Goal: Check status

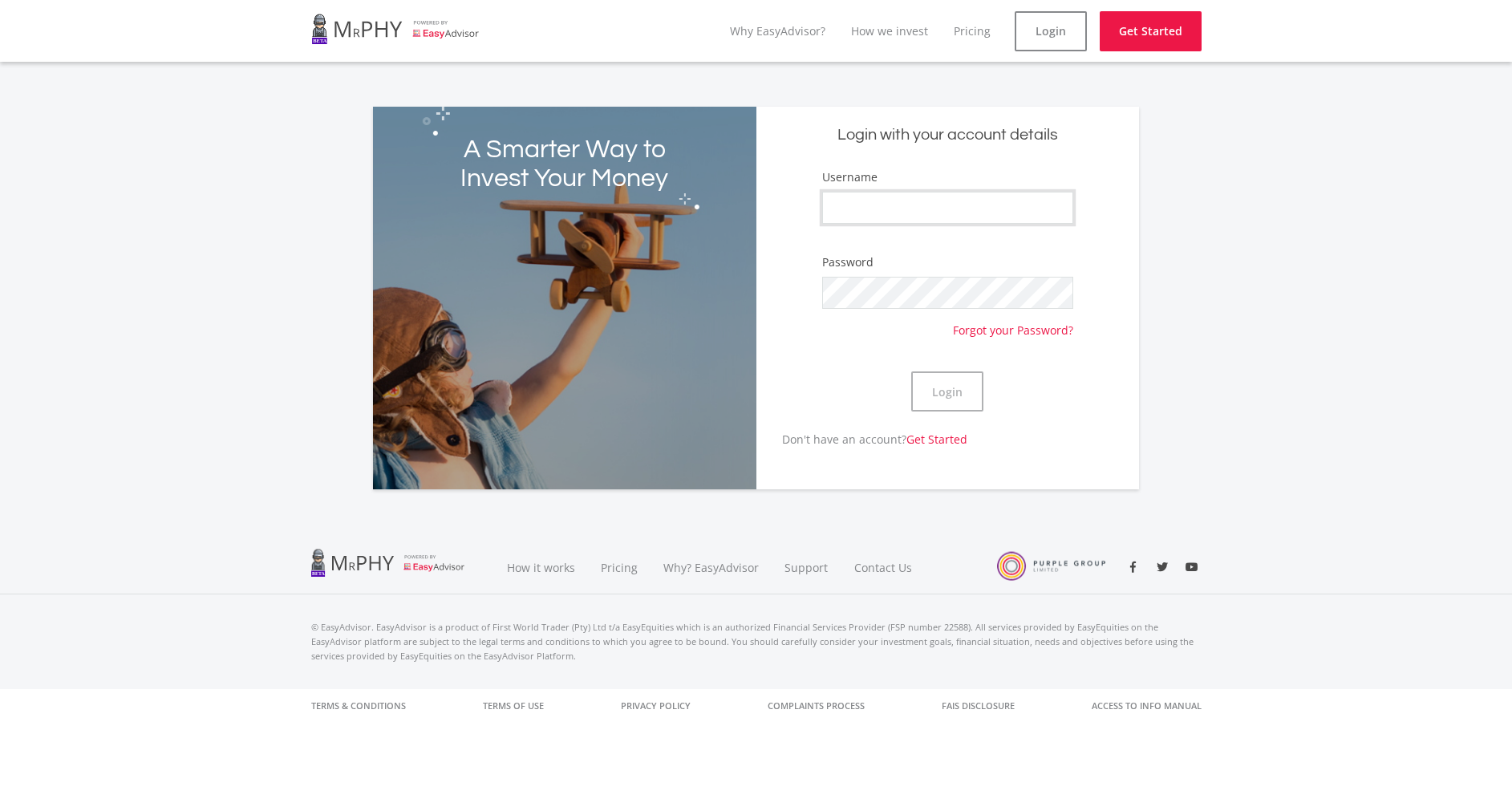
click at [1011, 202] on input "Username" at bounding box center [947, 208] width 251 height 32
type input "Aubrey97"
click at [942, 383] on button "Login" at bounding box center [947, 391] width 72 height 40
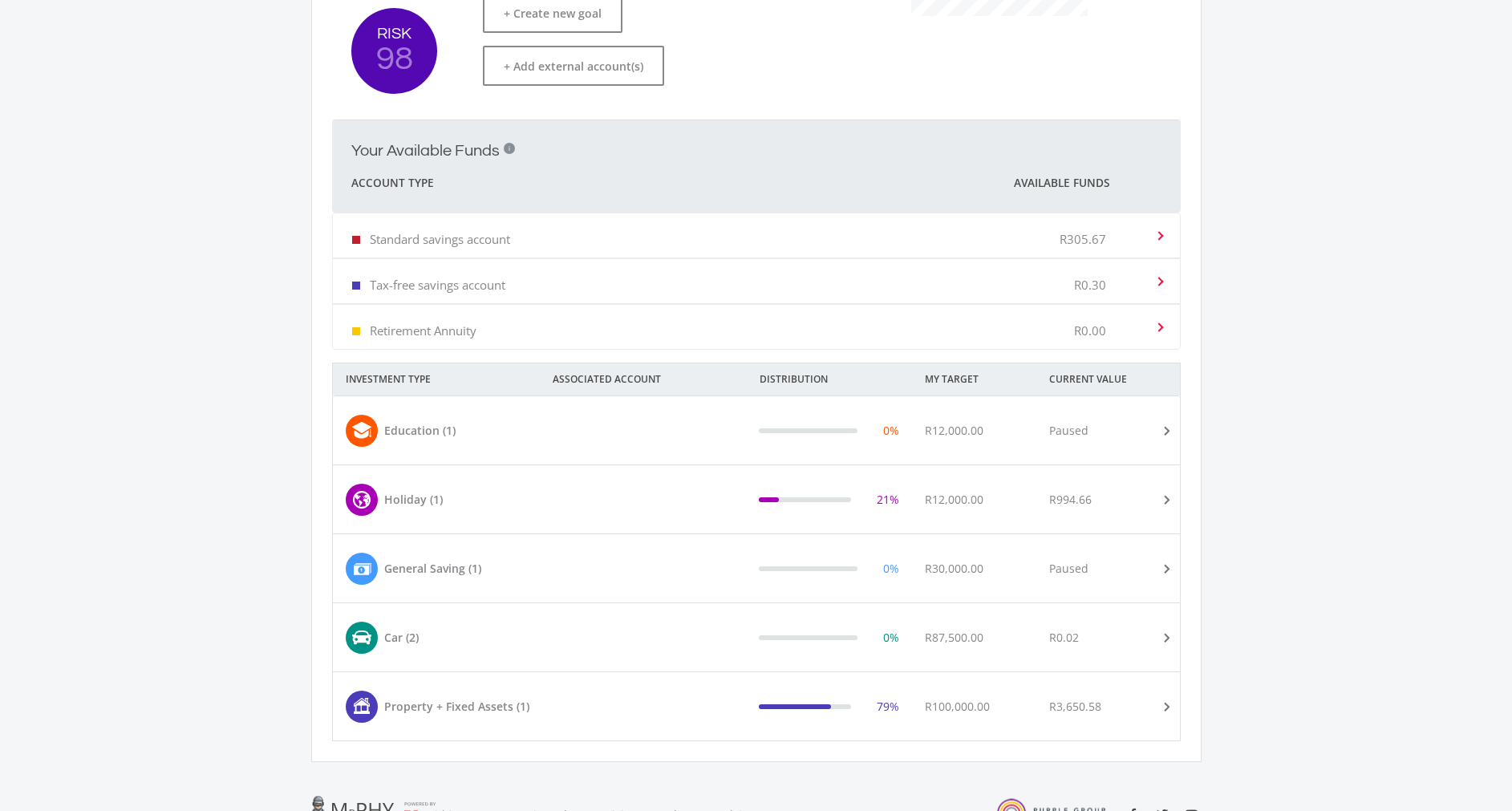
scroll to position [483, 0]
click at [847, 680] on mat-expansion-panel-header "Property + Fixed Assets (1) 79% R100,000.00 R3,650.58" at bounding box center [756, 704] width 847 height 68
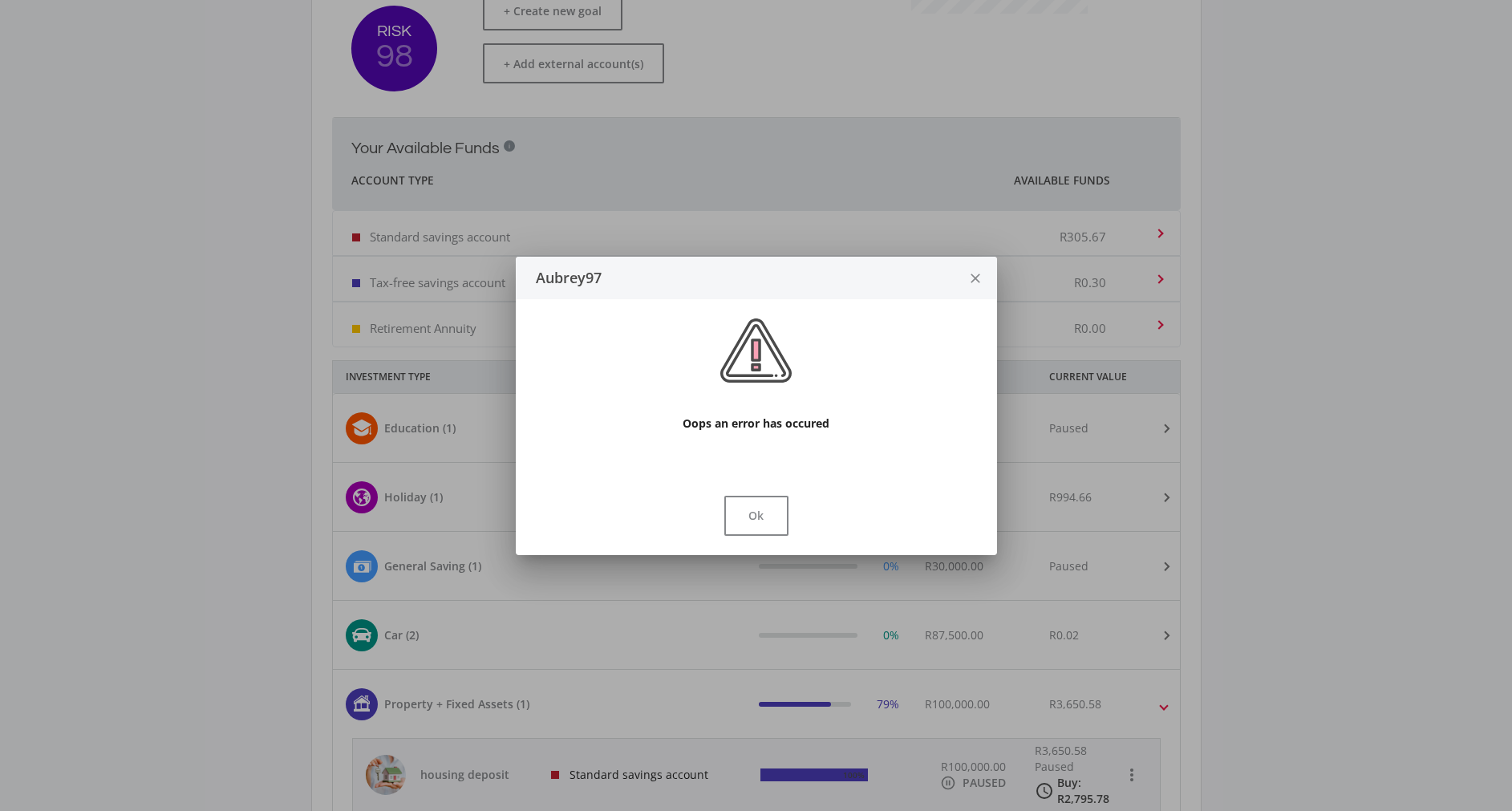
scroll to position [0, 0]
click at [761, 541] on div "Ok" at bounding box center [756, 519] width 482 height 72
click at [764, 530] on button "Ok" at bounding box center [756, 516] width 64 height 40
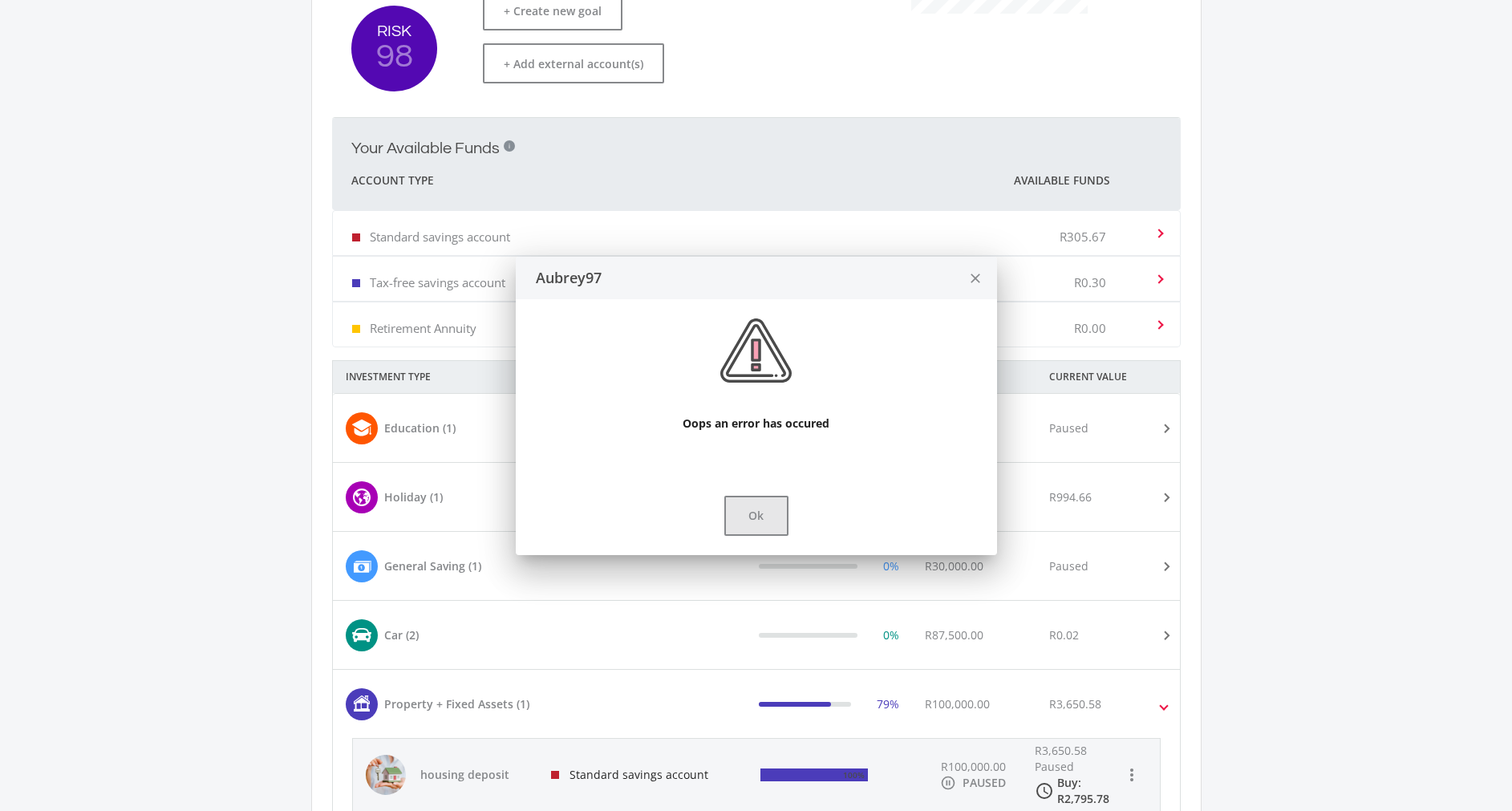
scroll to position [483, 0]
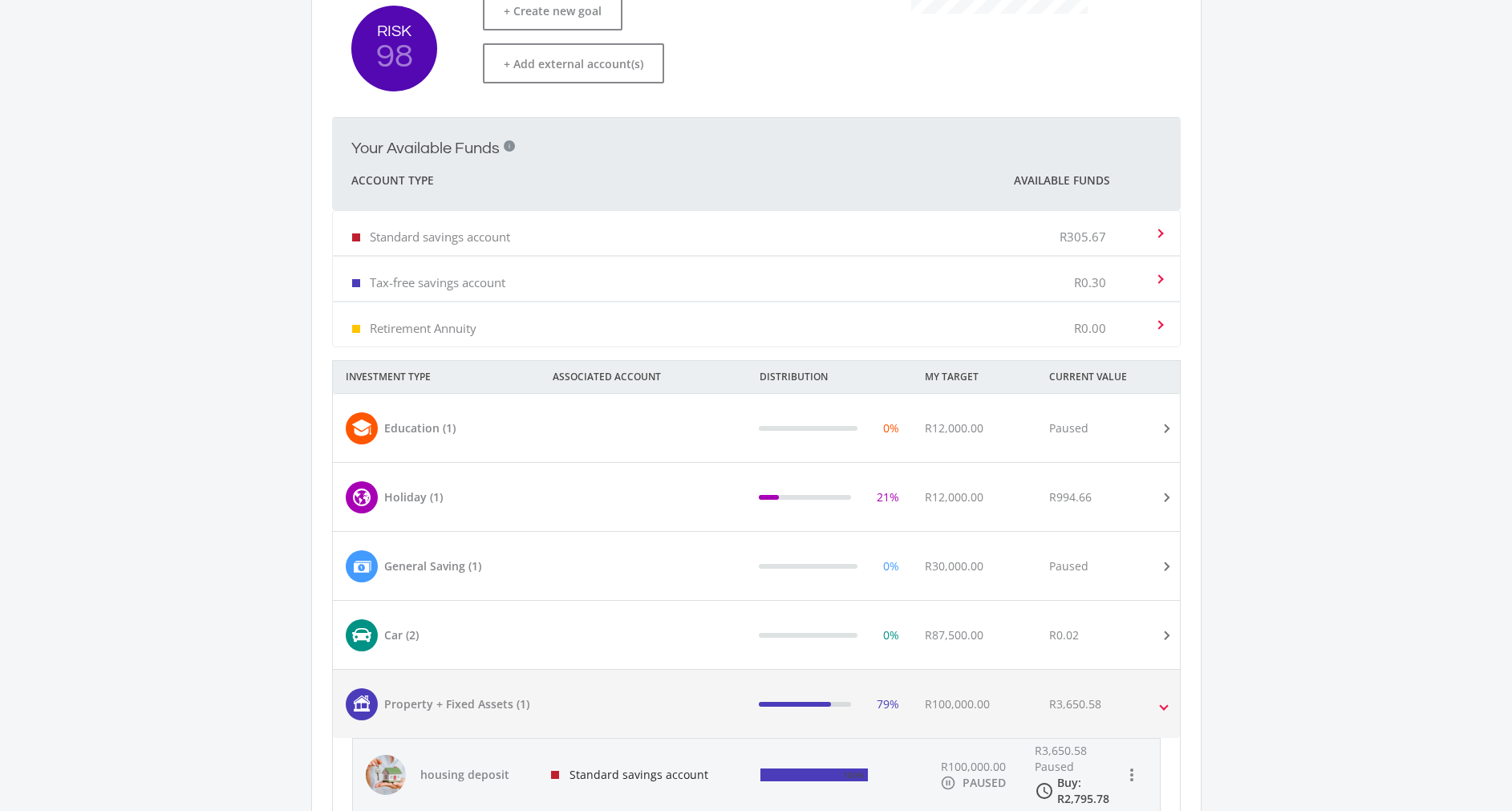
click at [628, 761] on div "Standard savings account" at bounding box center [643, 775] width 210 height 72
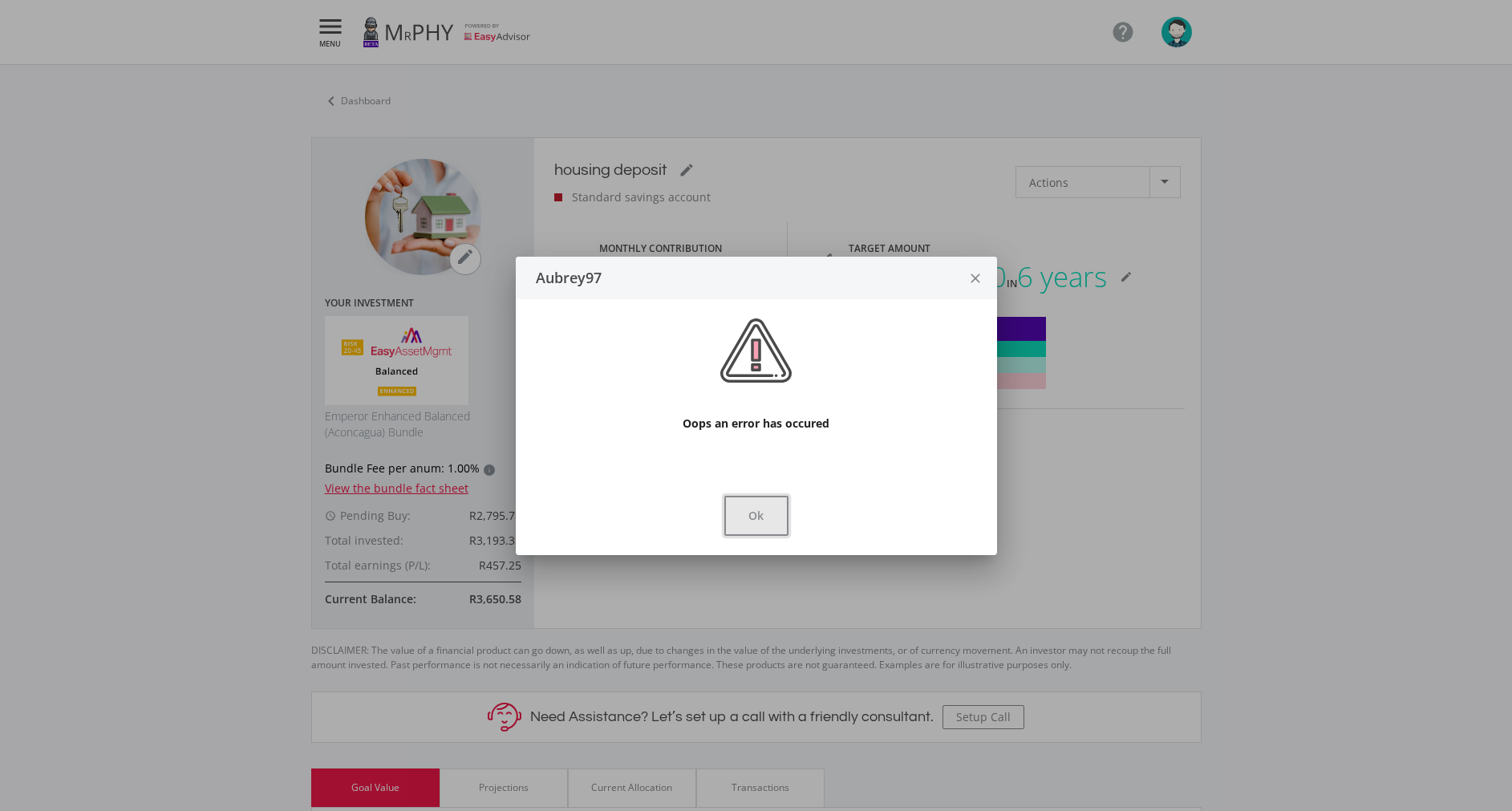
click at [745, 534] on button "Ok" at bounding box center [756, 516] width 64 height 40
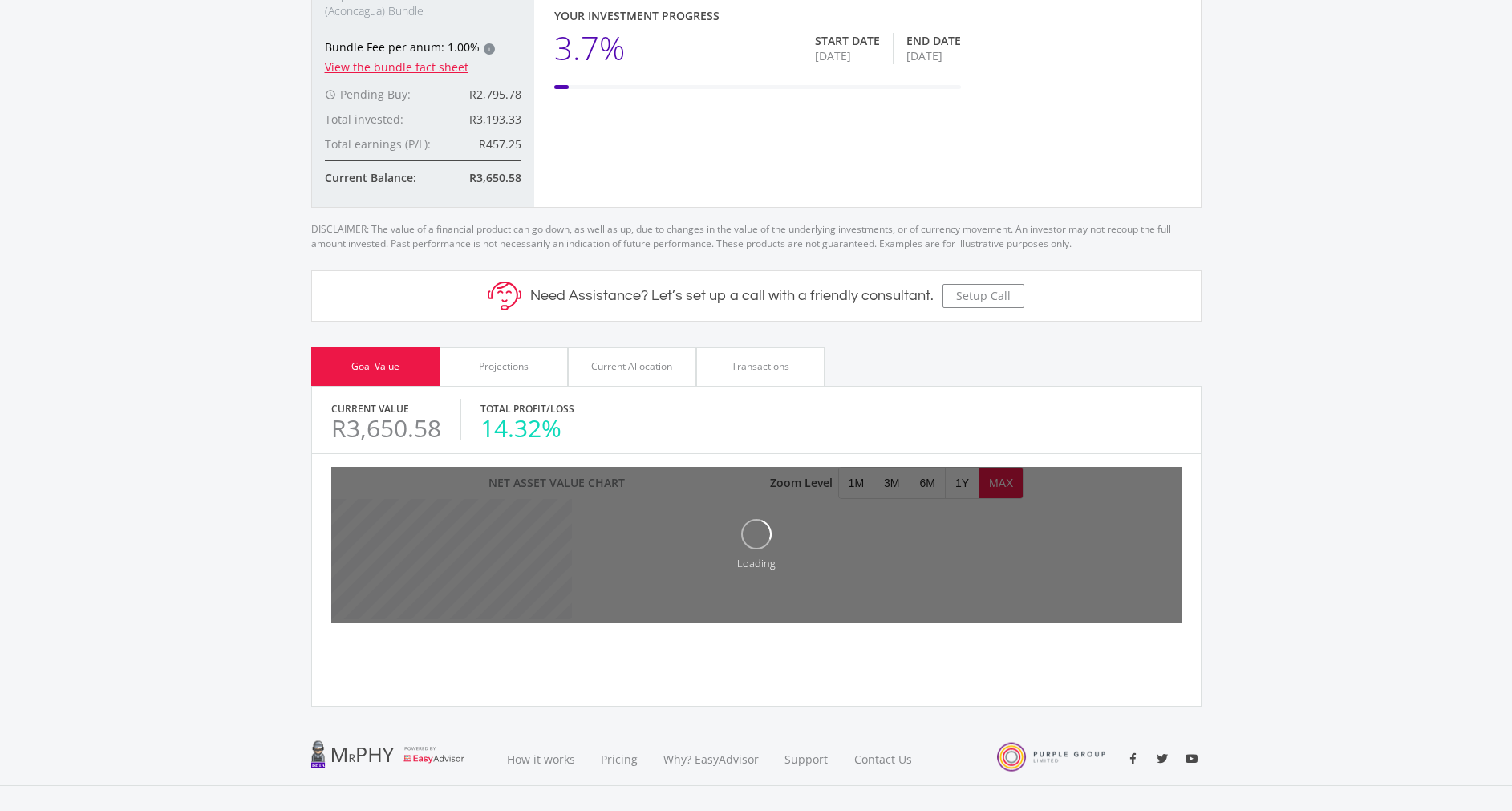
scroll to position [424, 0]
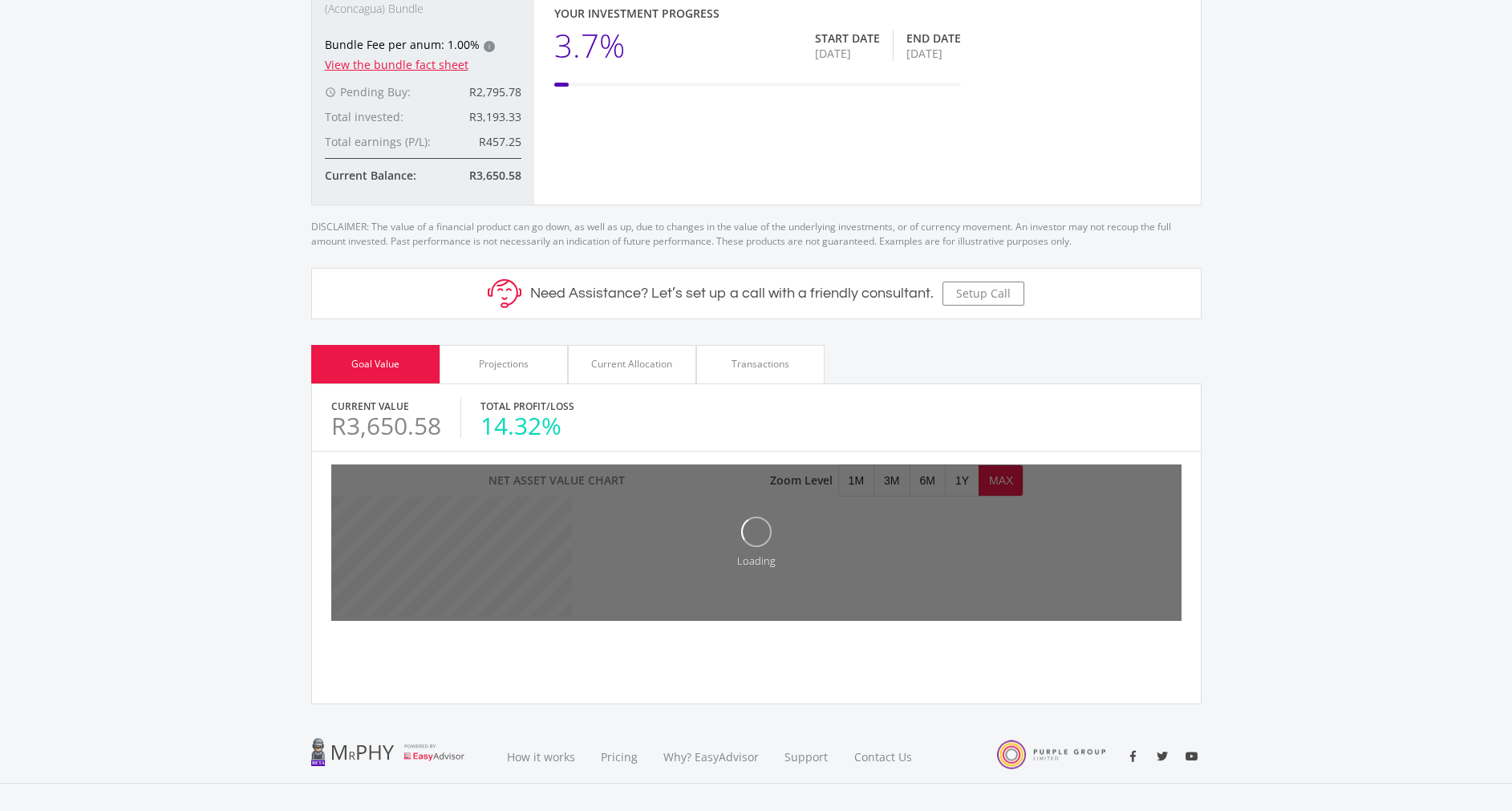
click at [730, 381] on div "Transactions" at bounding box center [761, 363] width 129 height 39
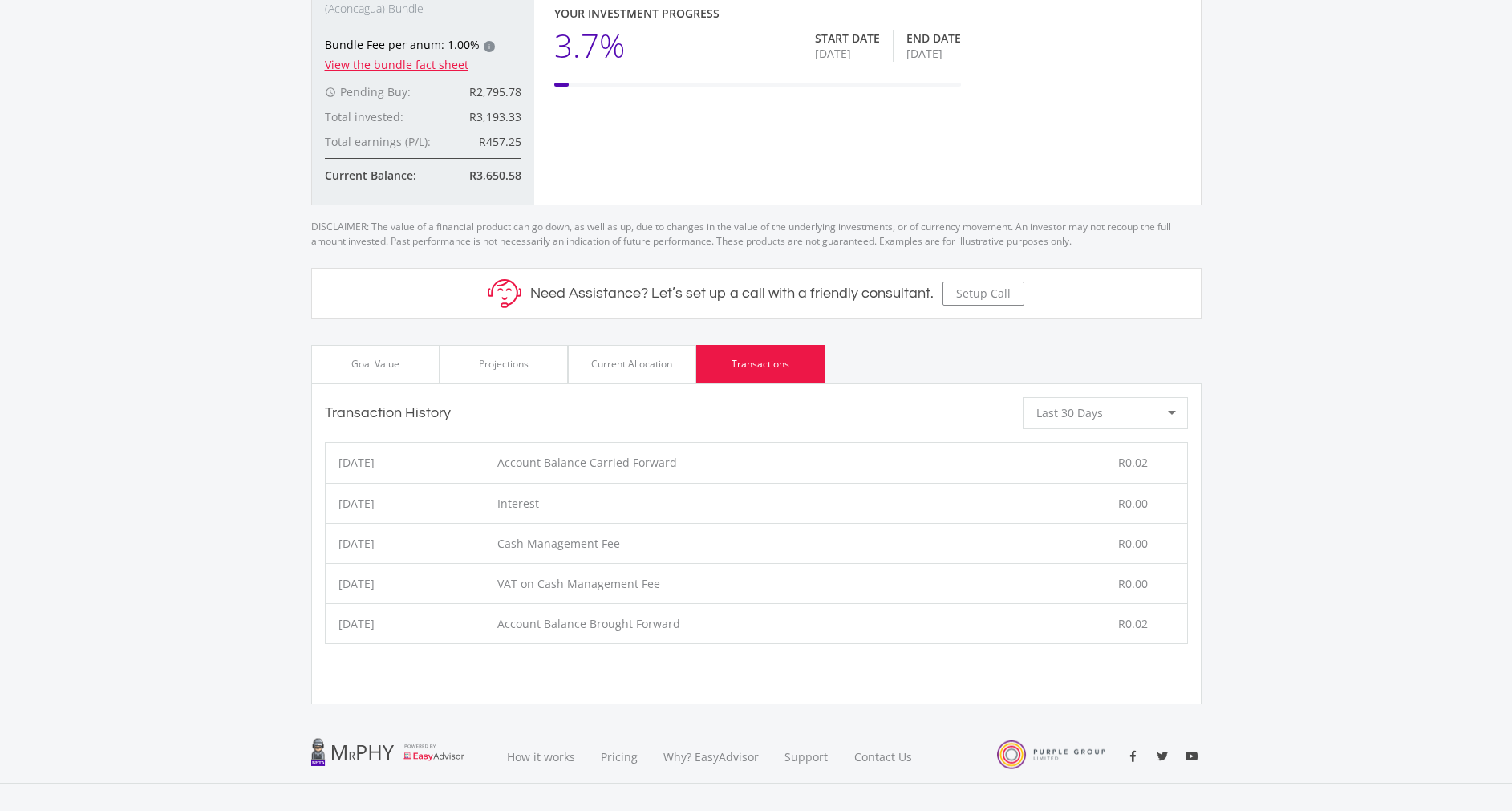
click at [634, 352] on div "Current Allocation" at bounding box center [632, 363] width 129 height 39
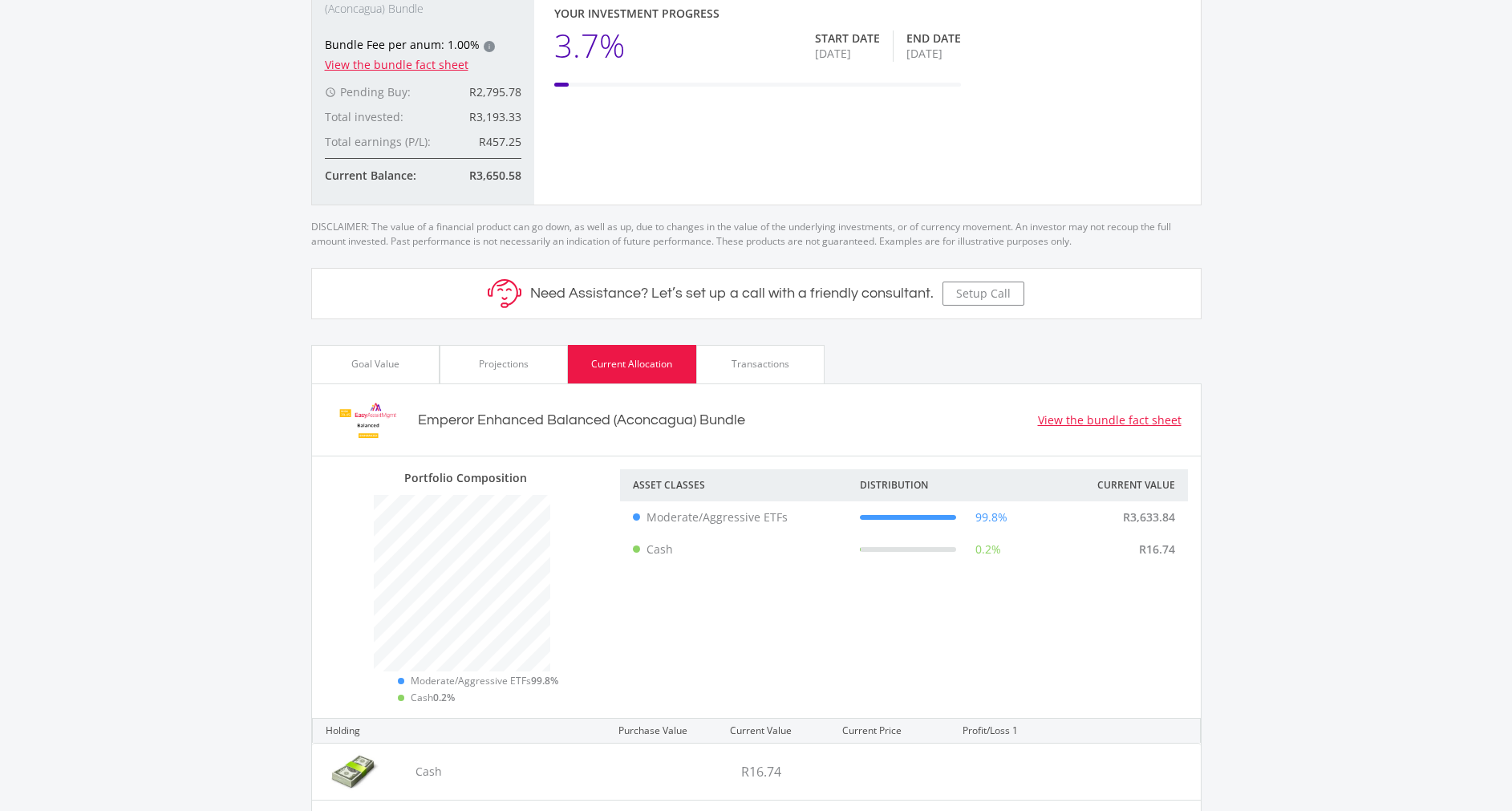
scroll to position [691, 0]
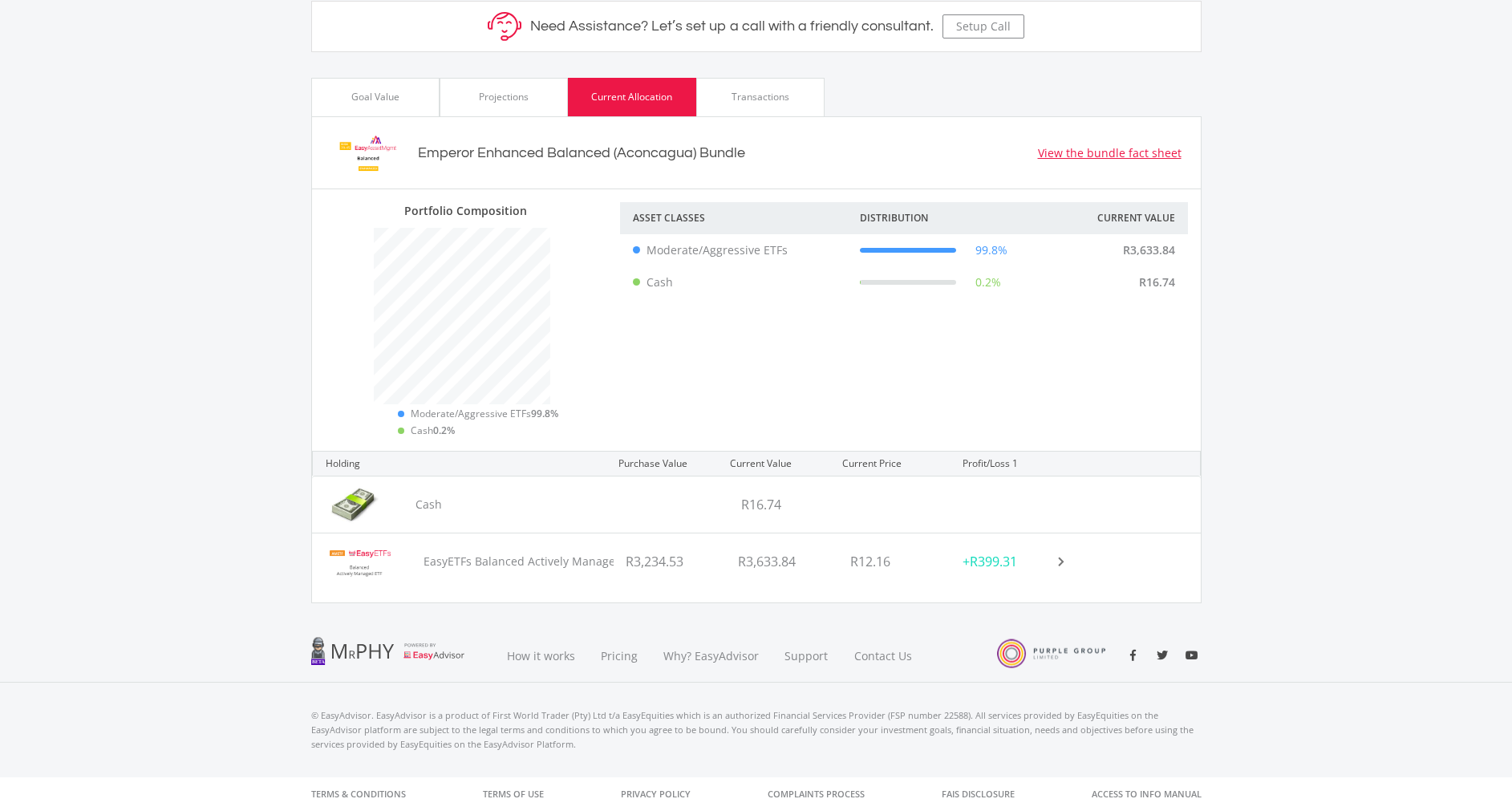
click at [649, 561] on div "R3,234.53" at bounding box center [669, 561] width 113 height 56
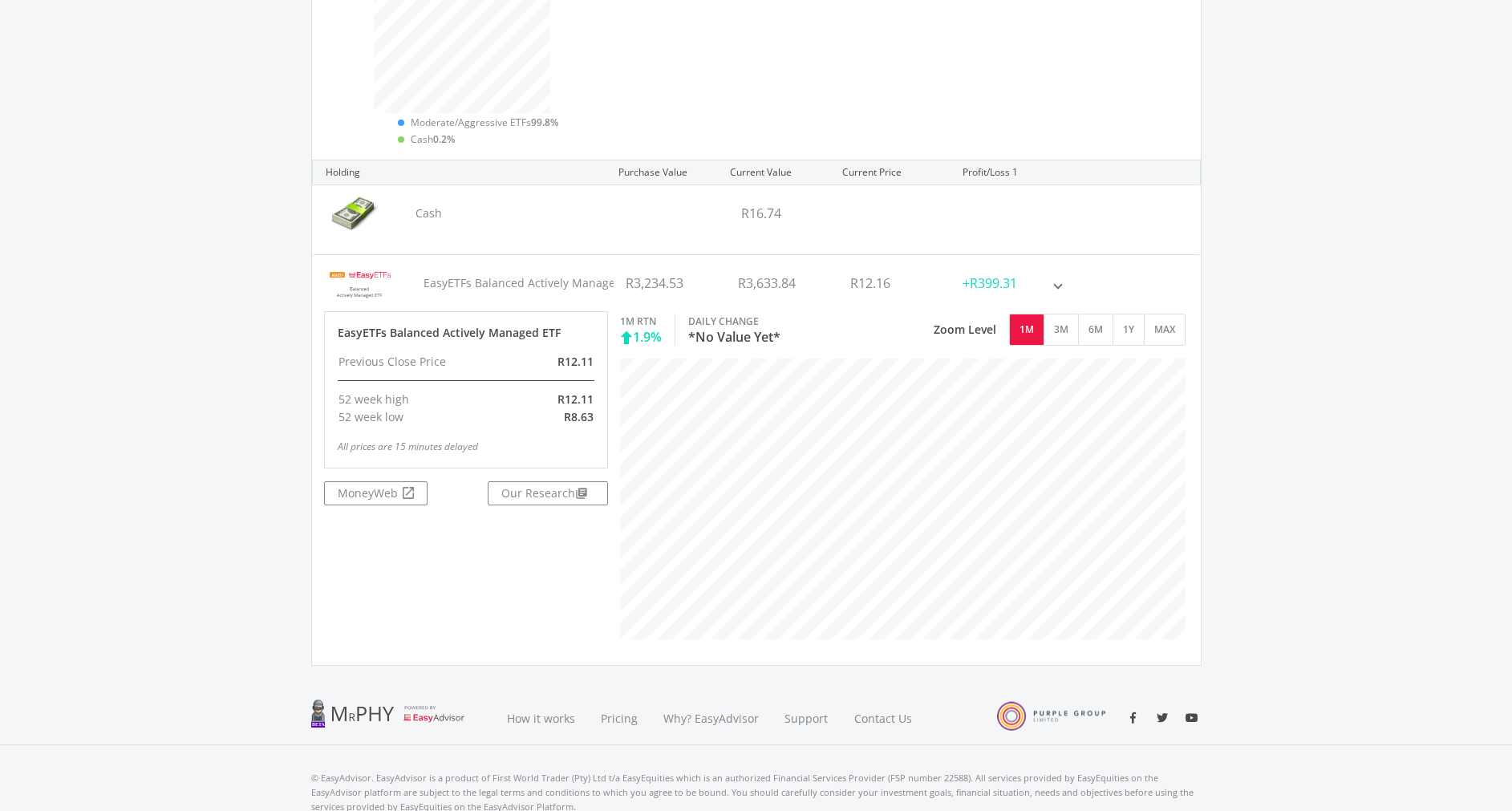
scroll to position [983, 0]
click at [1115, 315] on button "1Y" at bounding box center [1129, 328] width 32 height 32
click at [1169, 332] on button "MAX" at bounding box center [1165, 328] width 42 height 32
click at [1025, 282] on div "+R399.31" at bounding box center [1006, 281] width 113 height 56
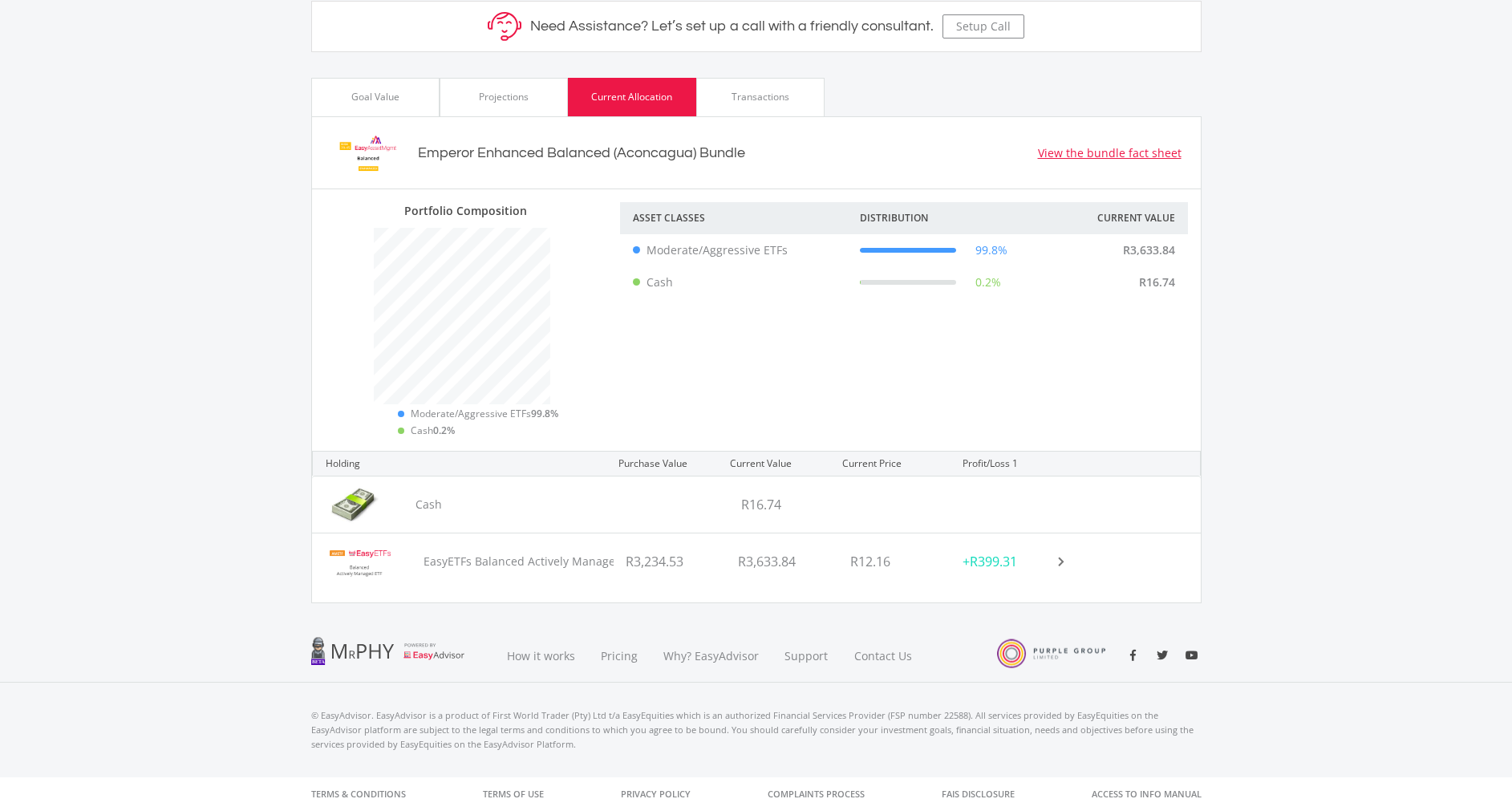
scroll to position [691, 0]
click at [458, 95] on div "Projections" at bounding box center [503, 97] width 129 height 39
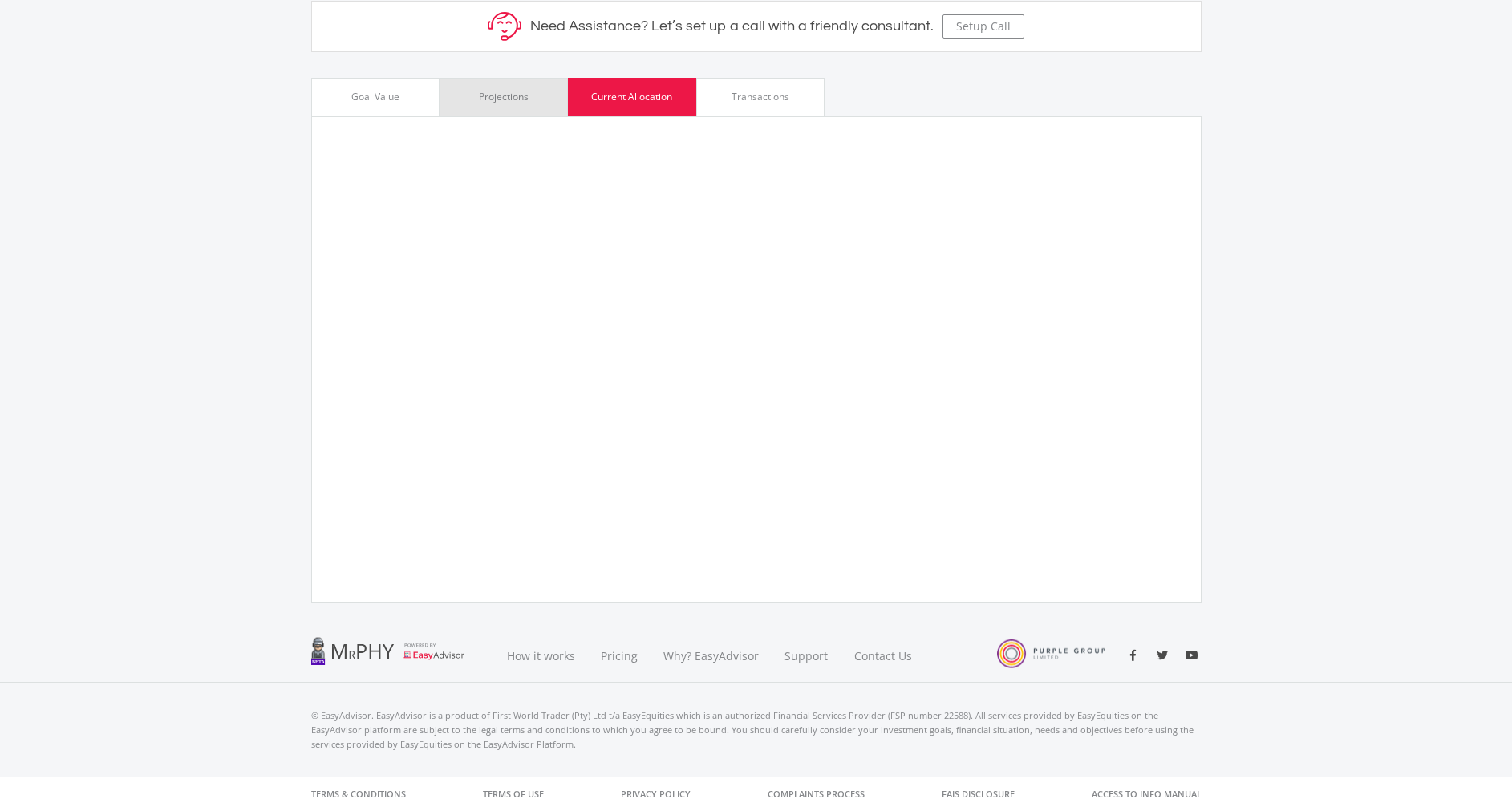
scroll to position [801772, 801425]
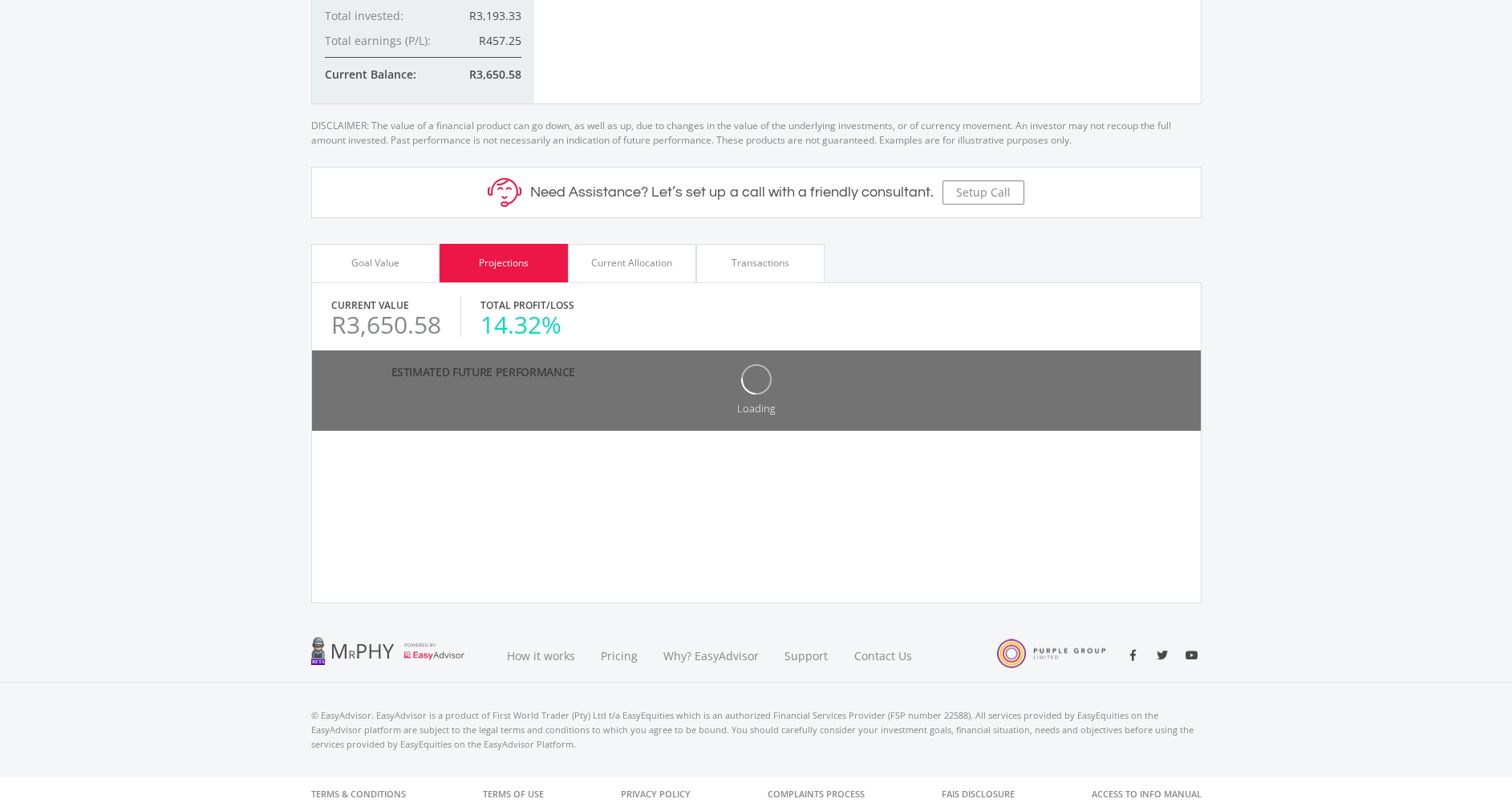
click at [391, 256] on div "Goal Value" at bounding box center [375, 262] width 48 height 14
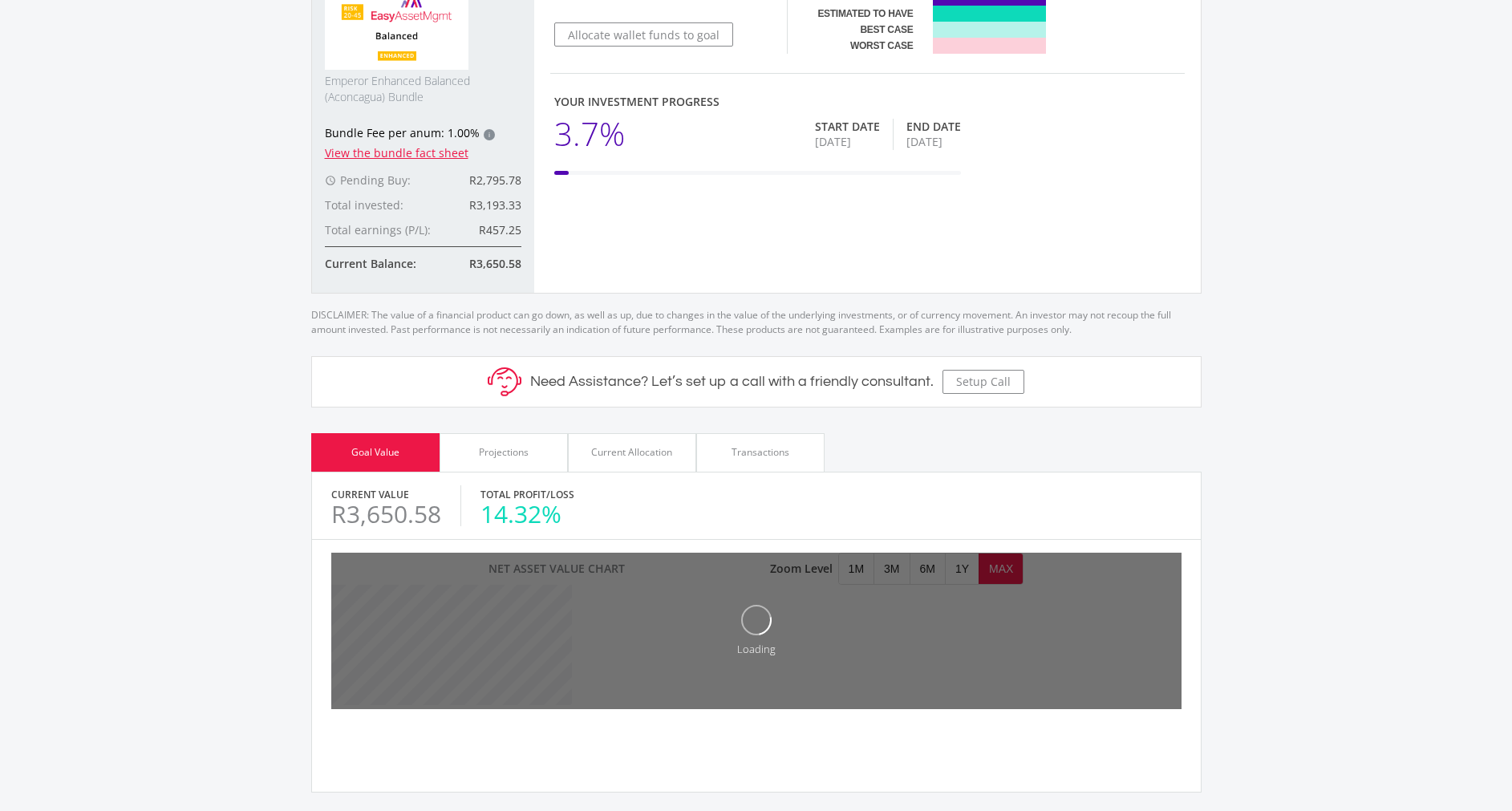
scroll to position [0, 0]
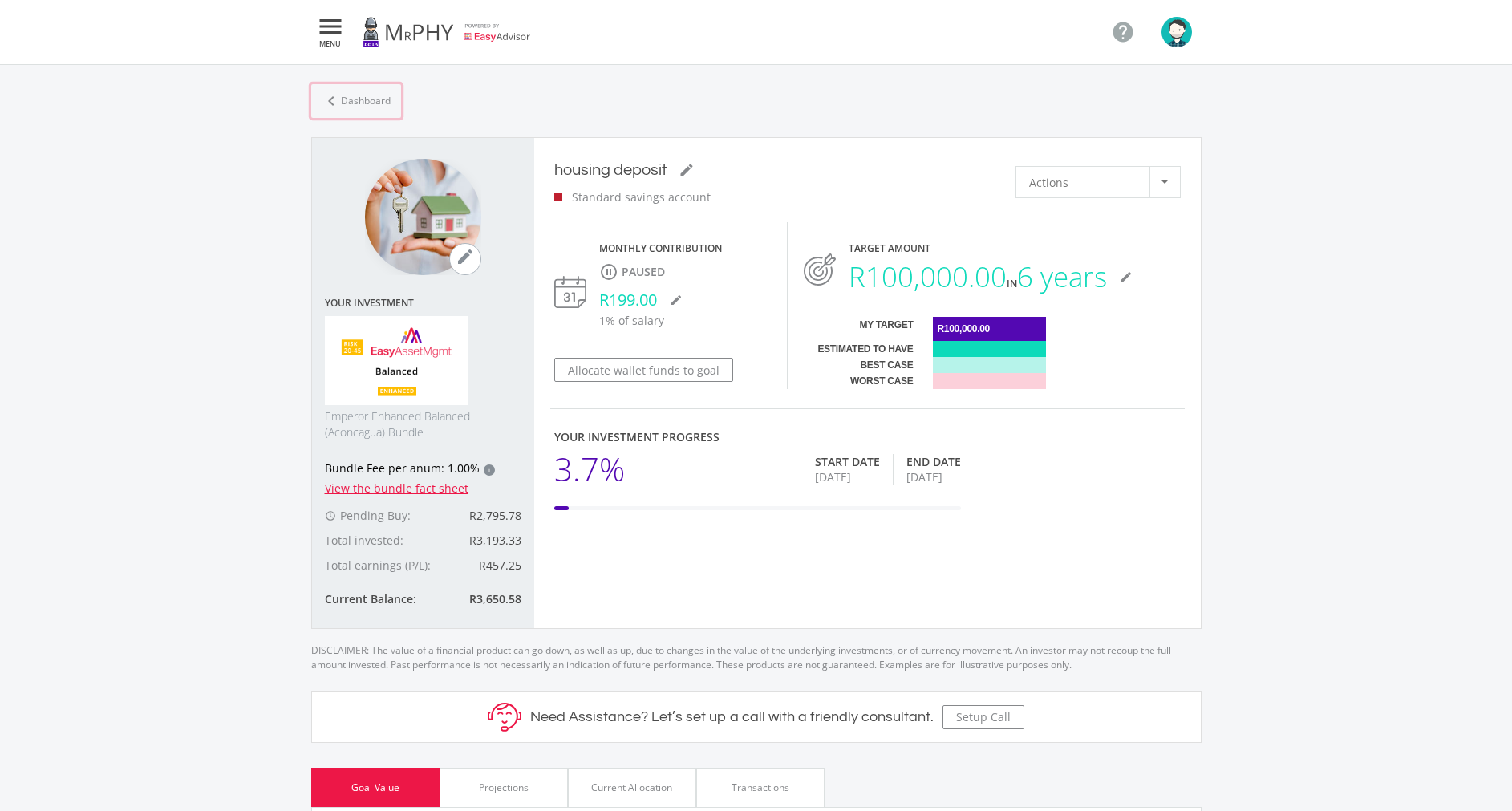
click at [378, 100] on link "chevron_left Dashboard" at bounding box center [356, 101] width 90 height 34
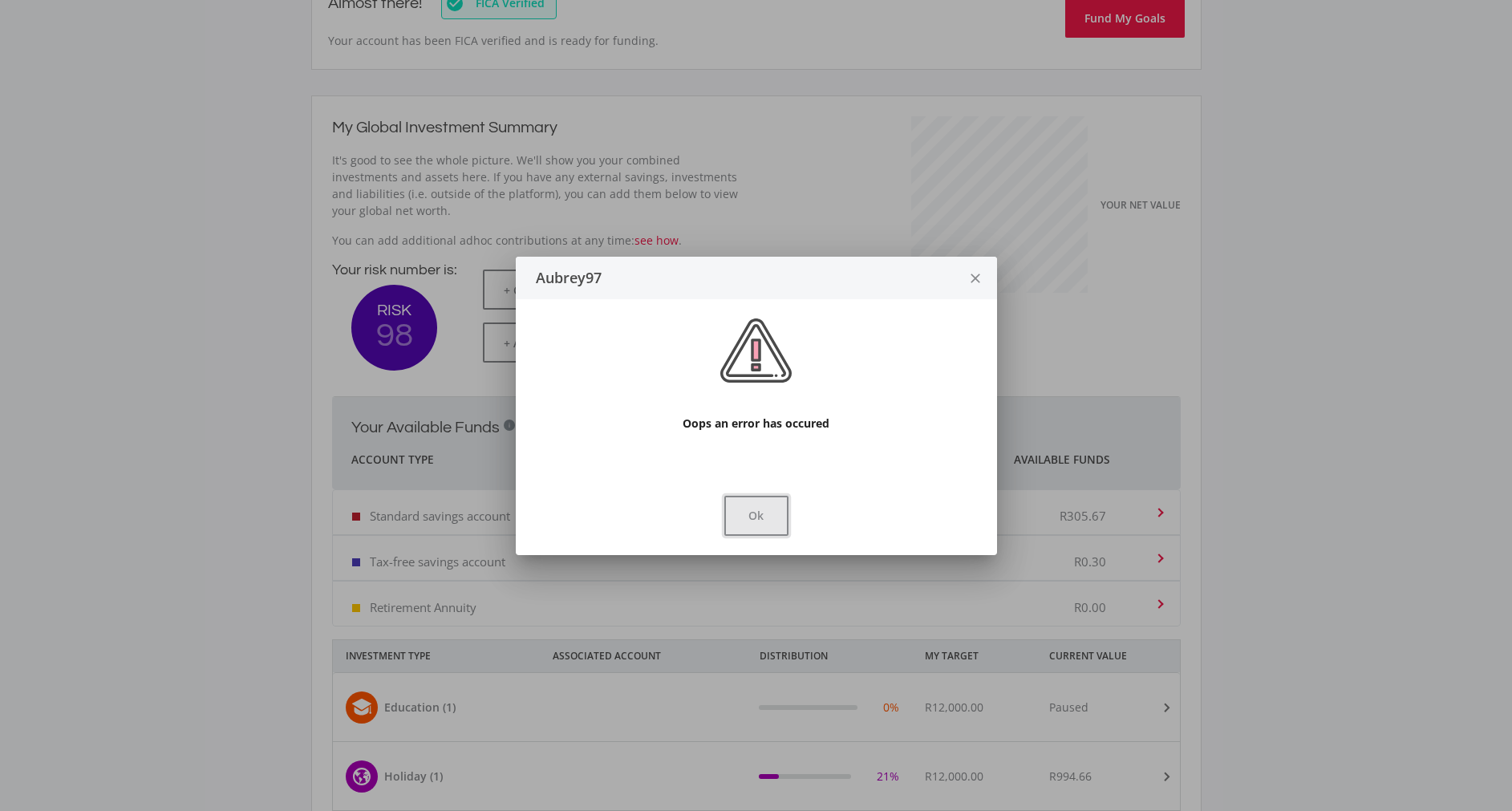
click at [766, 496] on button "Ok" at bounding box center [756, 516] width 64 height 40
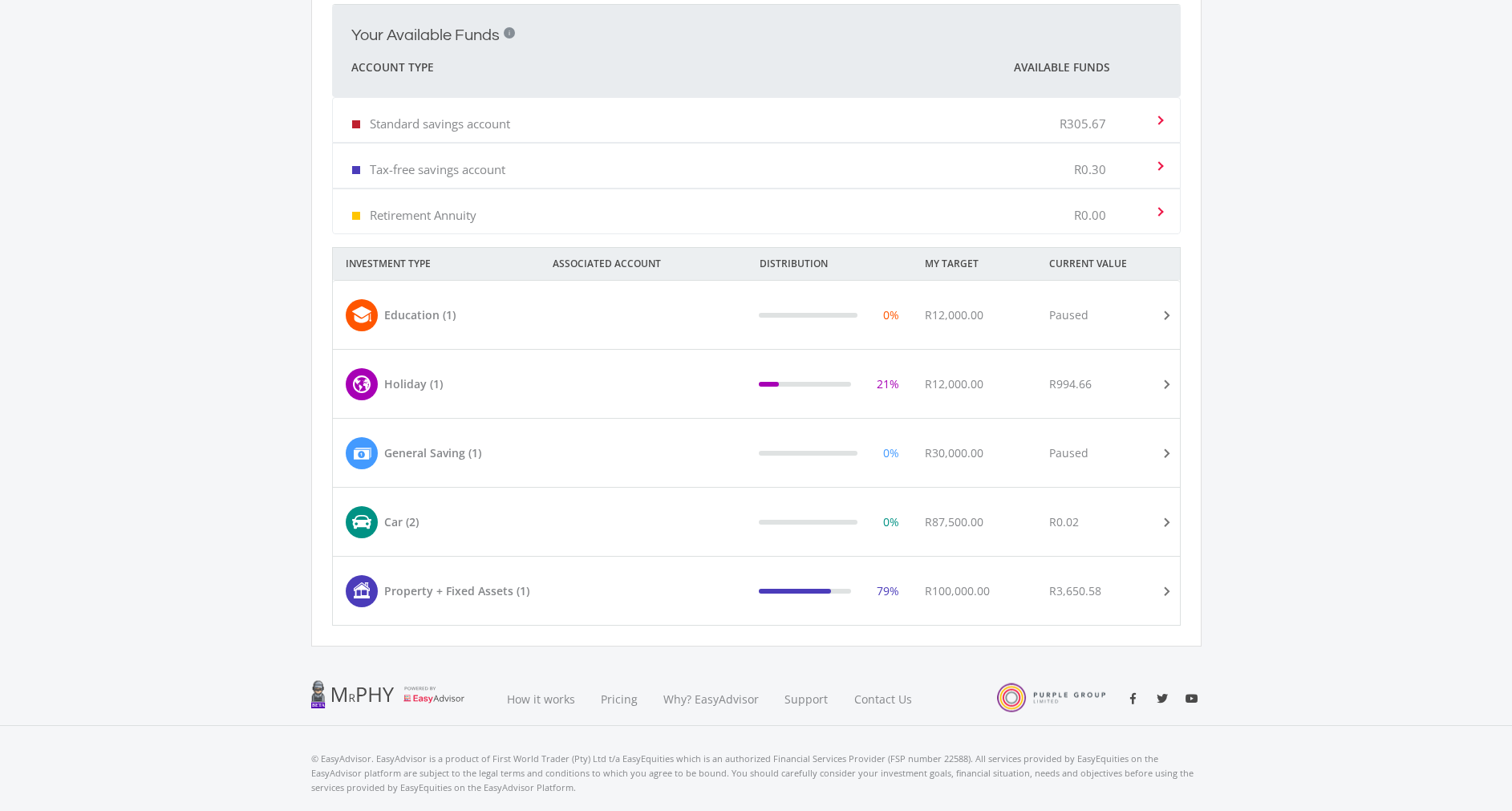
scroll to position [640, 0]
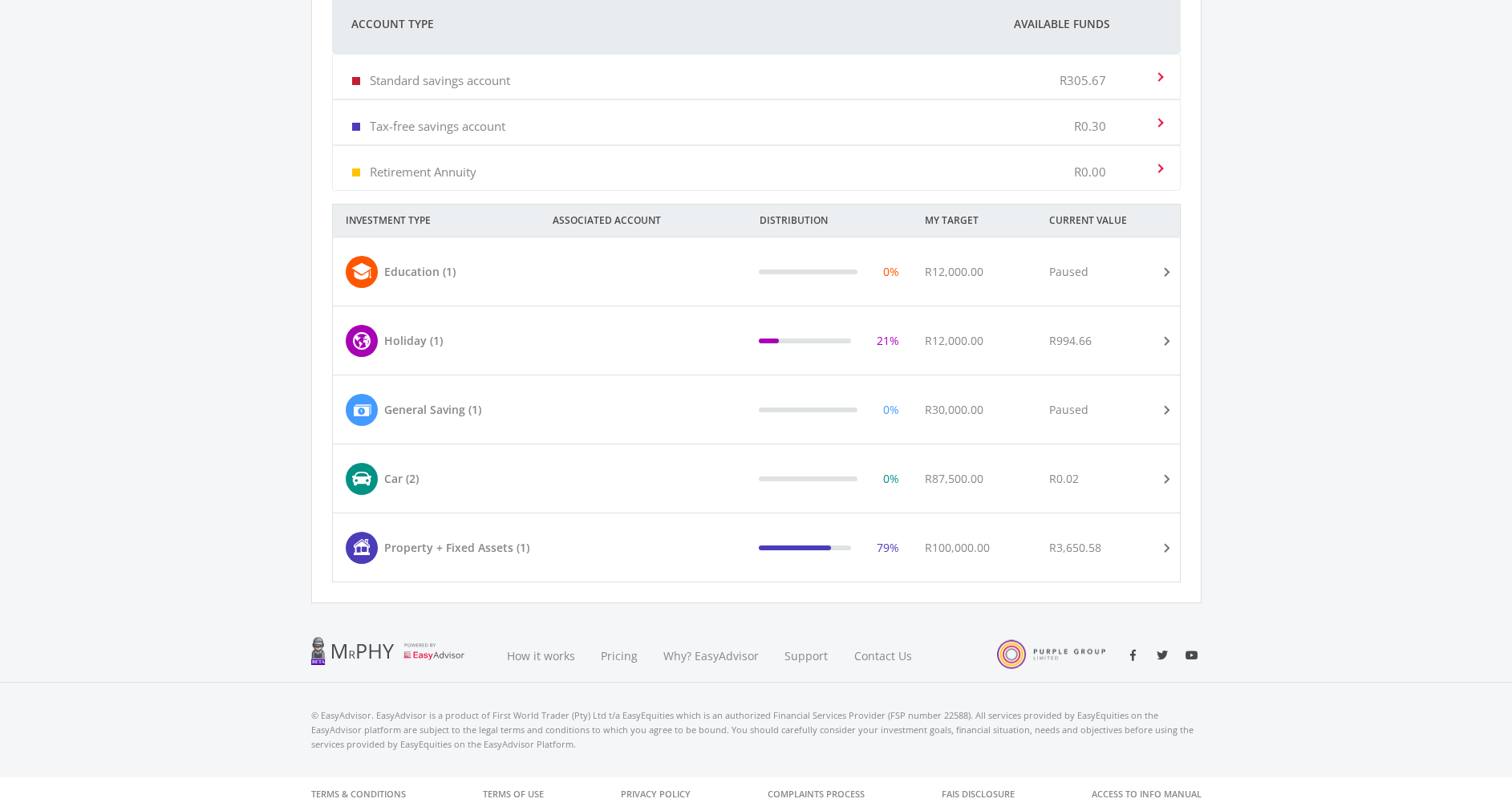
click at [800, 494] on div "0%" at bounding box center [828, 479] width 166 height 32
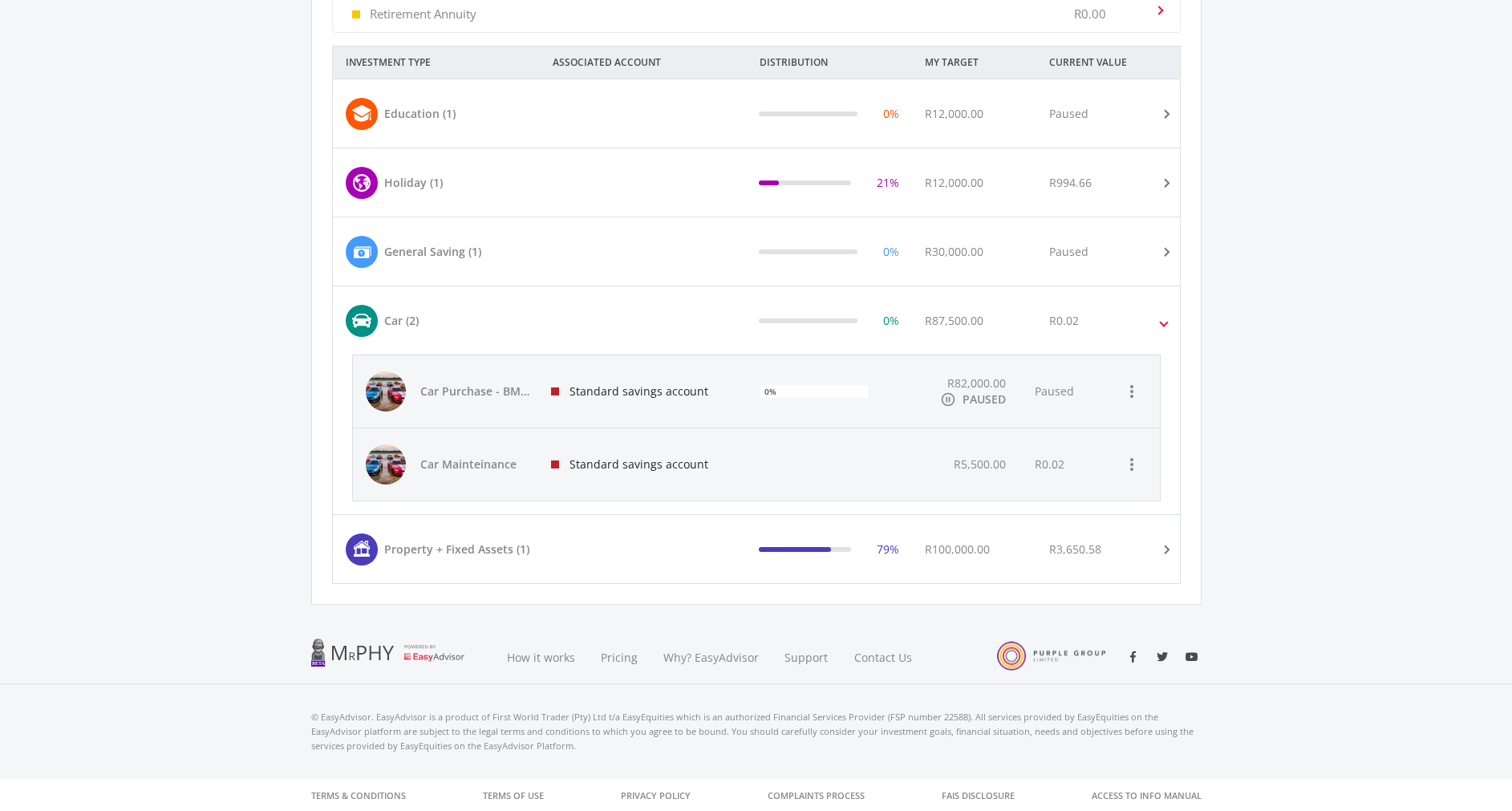
scroll to position [799, 0]
click at [758, 560] on div "79%" at bounding box center [828, 548] width 166 height 32
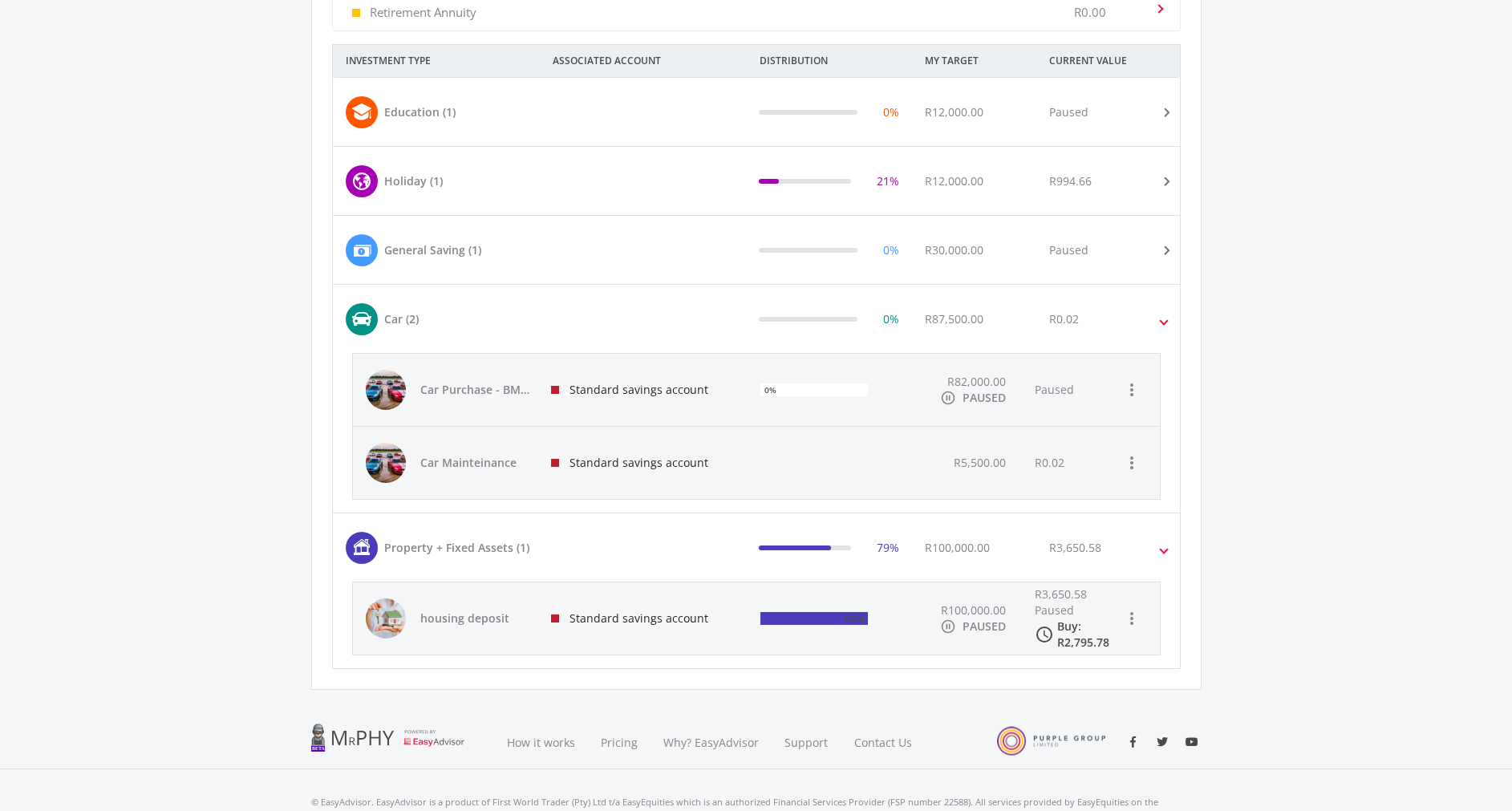
click at [585, 605] on div "Standard savings account" at bounding box center [643, 618] width 210 height 72
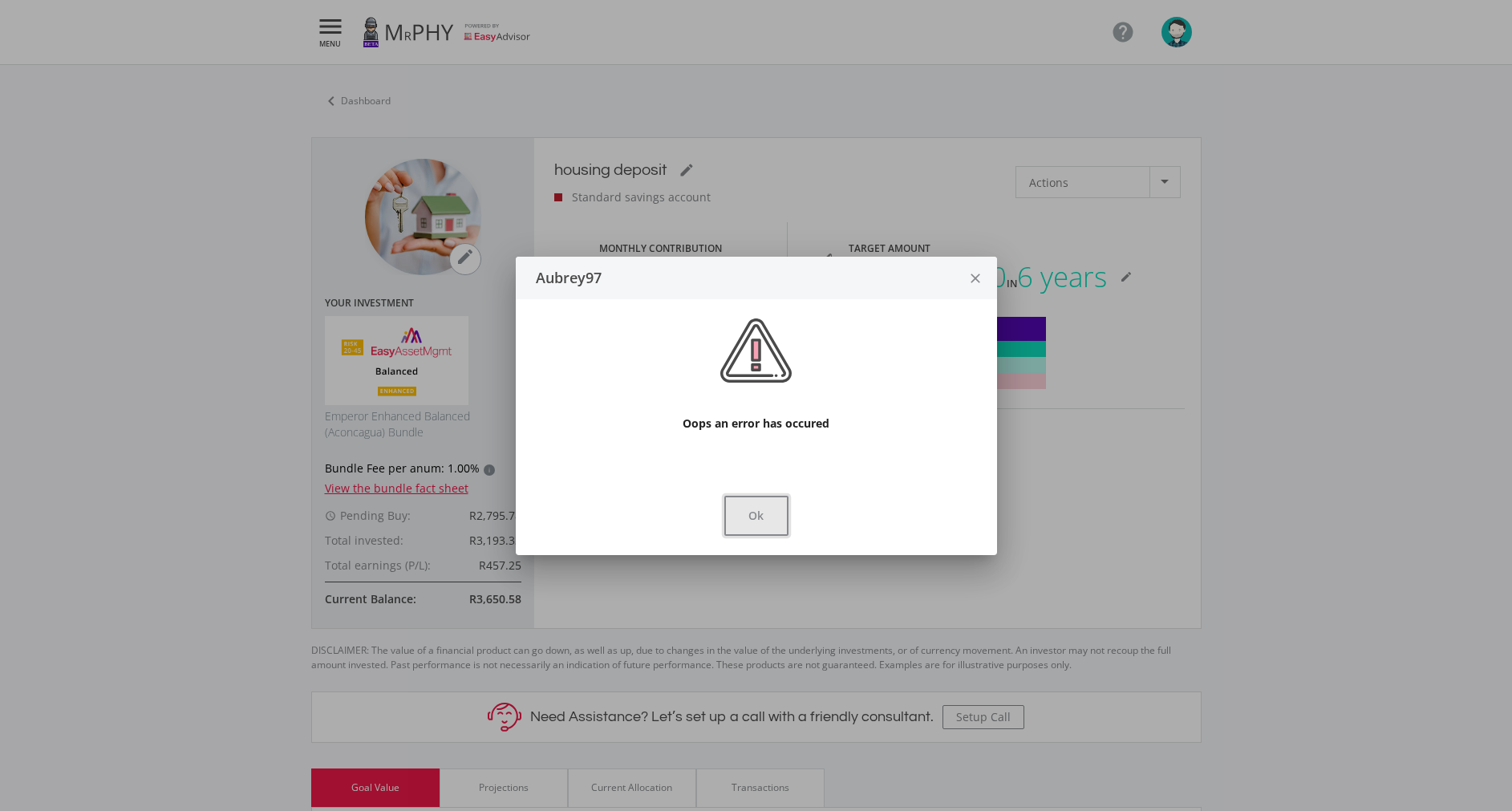
click at [754, 520] on button "Ok" at bounding box center [756, 516] width 64 height 40
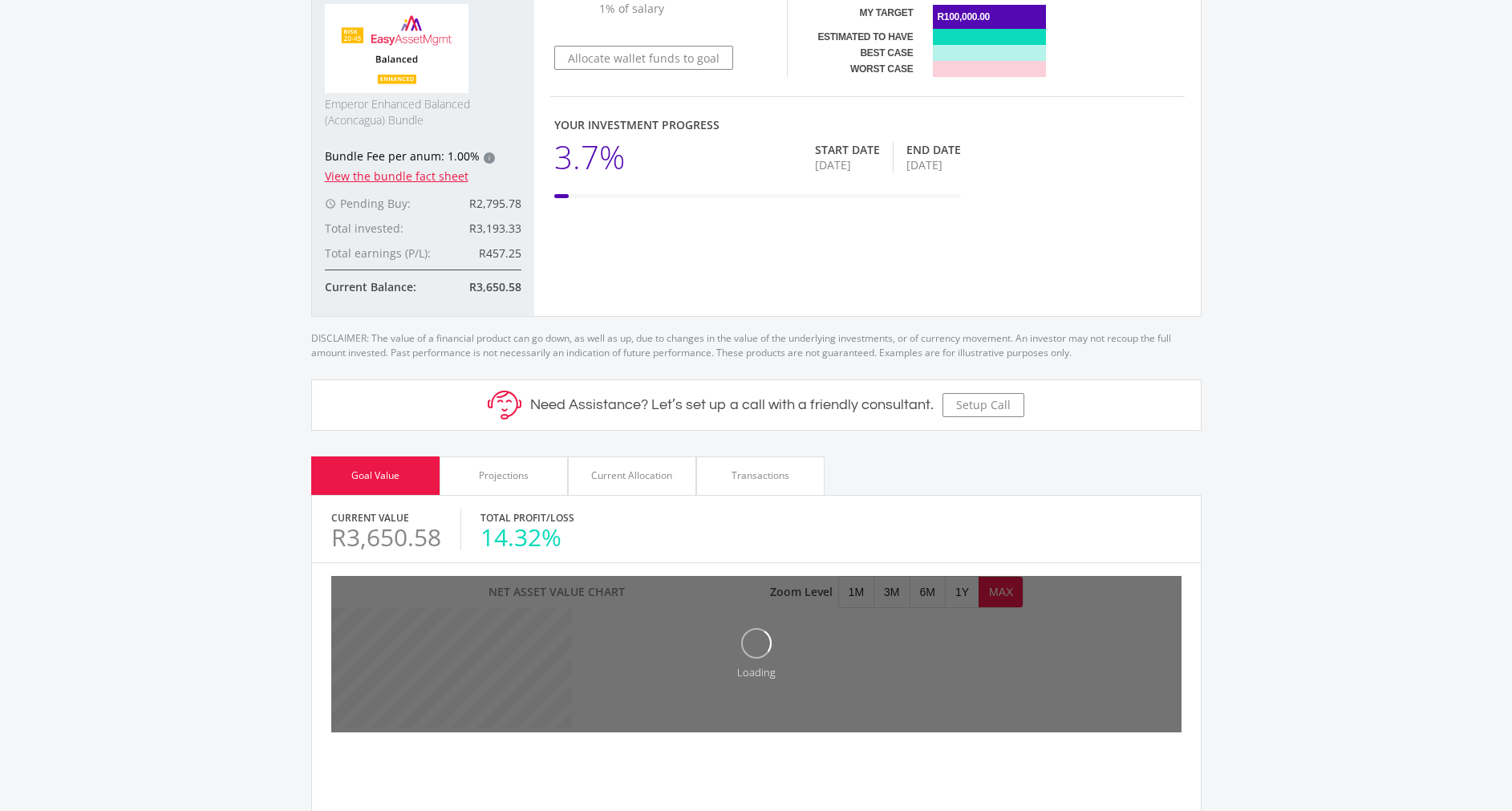
scroll to position [314, 0]
